Goal: Find specific page/section: Find specific page/section

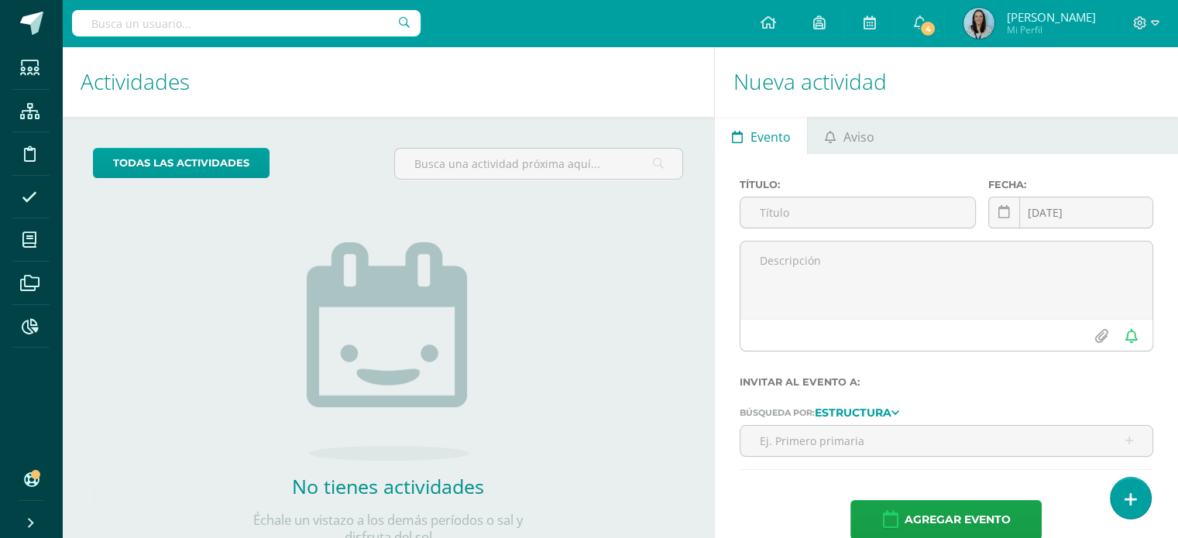
click at [103, 20] on input "text" at bounding box center [246, 23] width 349 height 26
type input "[PERSON_NAME]"
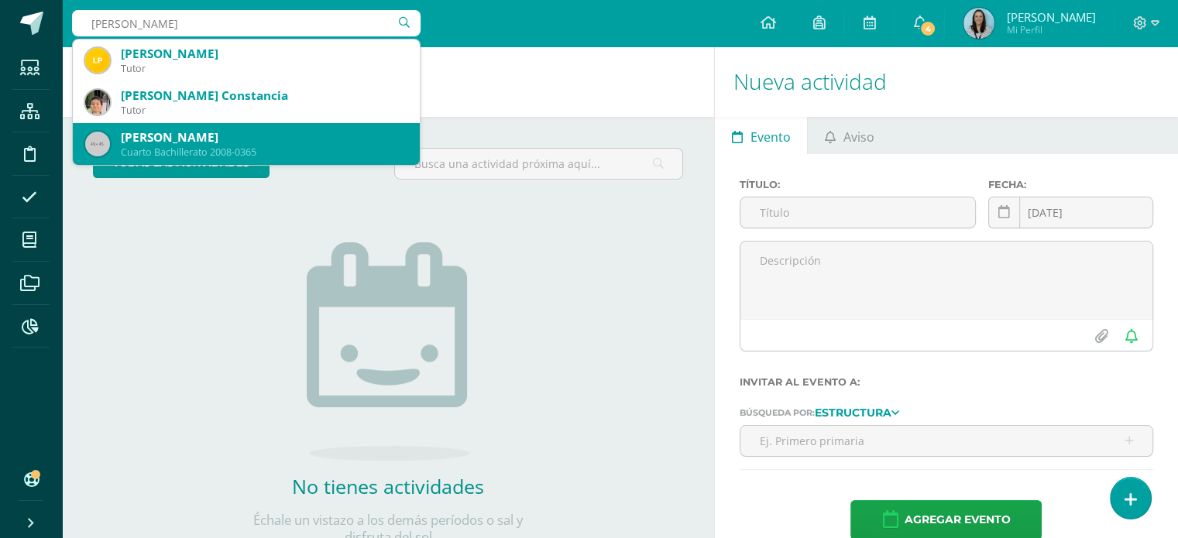
click at [183, 145] on div "[PERSON_NAME]" at bounding box center [264, 137] width 287 height 16
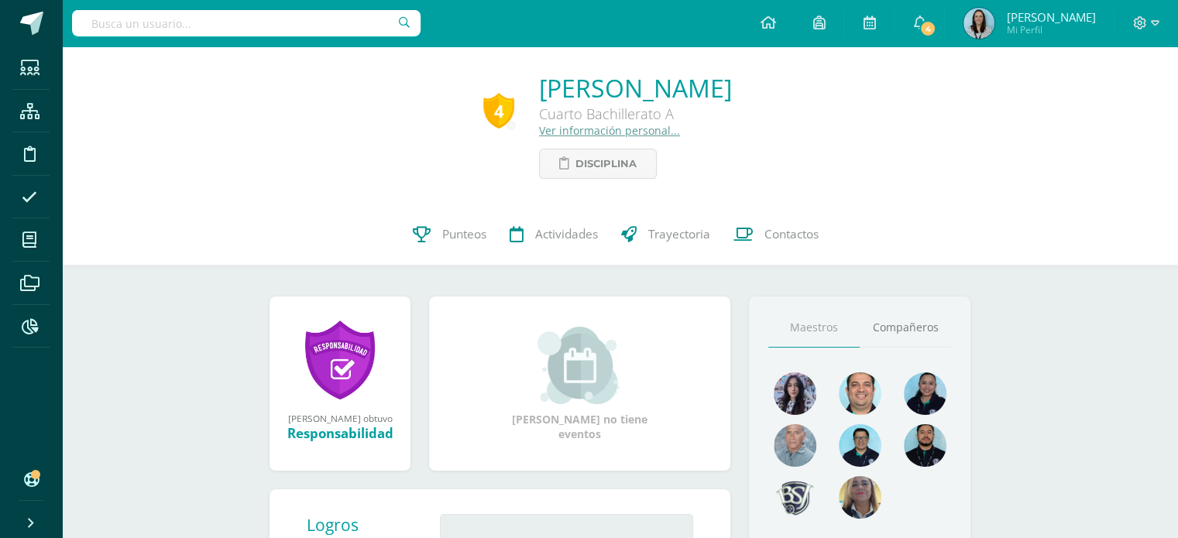
drag, startPoint x: 260, startPoint y: 36, endPoint x: 287, endPoint y: 16, distance: 32.7
click at [263, 29] on div at bounding box center [246, 23] width 349 height 46
click at [1116, 184] on div "4 José Jorge Vega Palomo Cuarto Bachillerato A Ver información personal... Disc…" at bounding box center [620, 124] width 1116 height 157
